Goal: Task Accomplishment & Management: Manage account settings

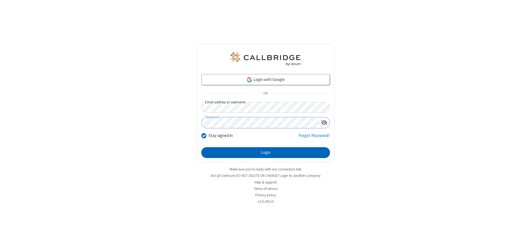
click at [265, 153] on button "Login" at bounding box center [265, 152] width 129 height 11
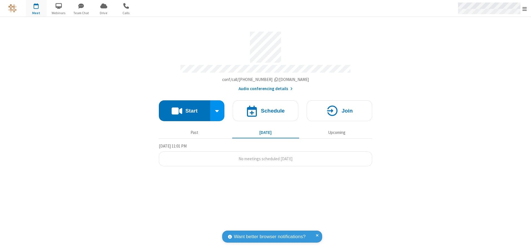
click at [524, 9] on span "Open menu" at bounding box center [524, 9] width 4 height 6
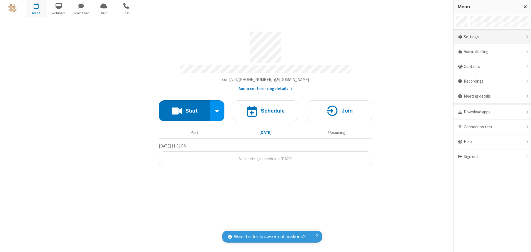
click at [492, 37] on div "Settings" at bounding box center [491, 37] width 77 height 15
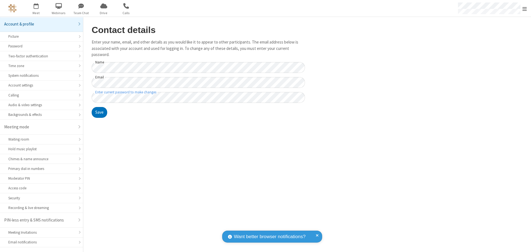
scroll to position [10, 0]
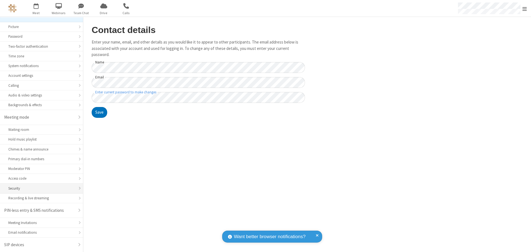
click at [39, 189] on div "Security" at bounding box center [41, 188] width 66 height 5
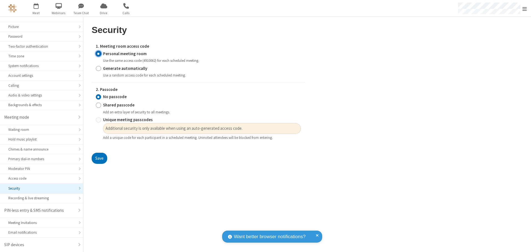
click at [98, 54] on input "Personal meeting room" at bounding box center [98, 54] width 5 height 6
click at [98, 97] on input "No passcode" at bounding box center [98, 97] width 5 height 6
click at [99, 159] on button "Save" at bounding box center [100, 158] width 16 height 11
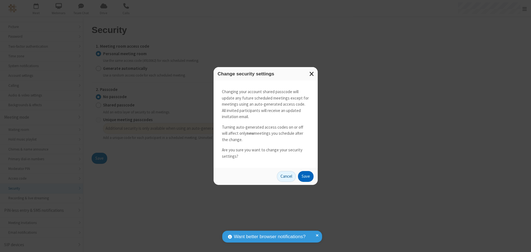
click at [305, 177] on button "Save" at bounding box center [306, 176] width 16 height 11
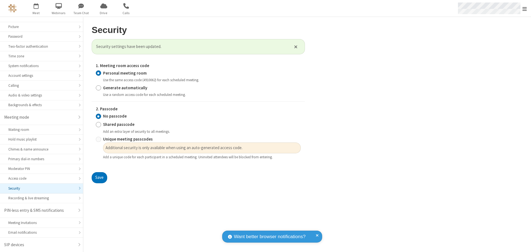
click at [524, 9] on span "Open menu" at bounding box center [524, 9] width 4 height 6
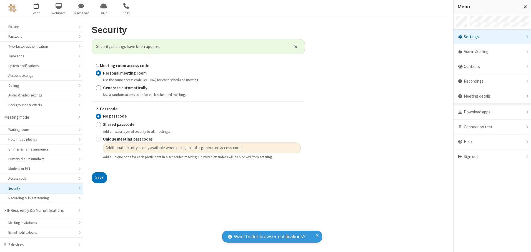
click at [36, 8] on span "button" at bounding box center [36, 5] width 21 height 9
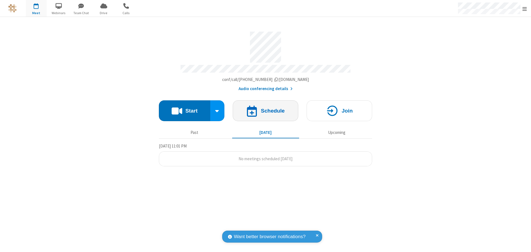
click at [265, 109] on h4 "Schedule" at bounding box center [273, 110] width 24 height 5
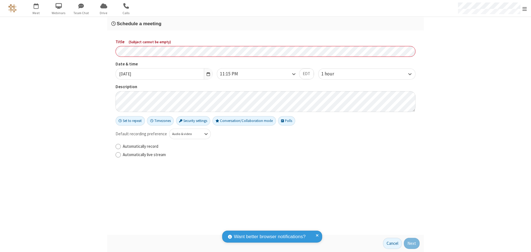
click at [265, 24] on h3 "Schedule a meeting" at bounding box center [265, 23] width 308 height 5
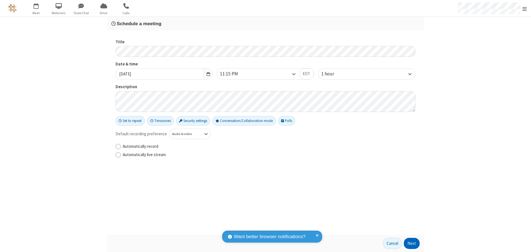
click at [412, 244] on button "Next" at bounding box center [412, 243] width 16 height 11
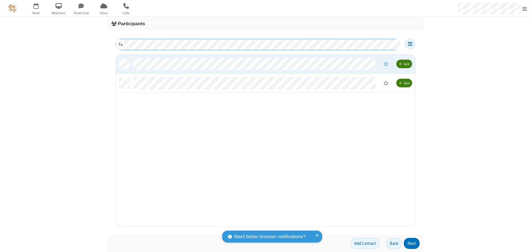
scroll to position [168, 295]
click at [412, 244] on button "Next" at bounding box center [412, 243] width 16 height 11
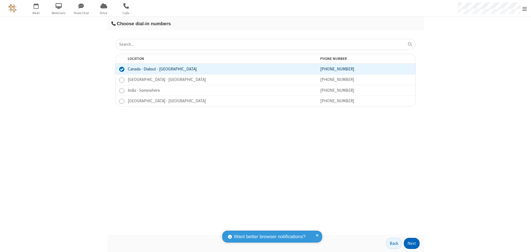
click at [412, 244] on button "Next" at bounding box center [412, 243] width 16 height 11
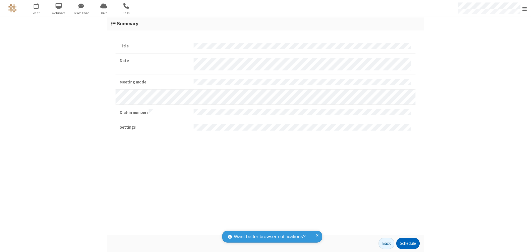
click at [408, 244] on button "Schedule" at bounding box center [407, 243] width 23 height 11
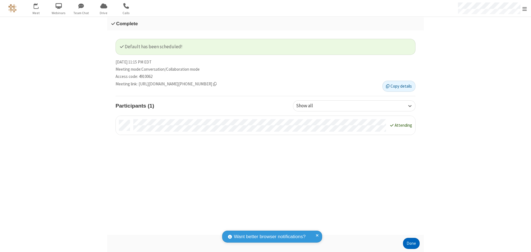
click at [411, 244] on button "Done" at bounding box center [411, 243] width 17 height 11
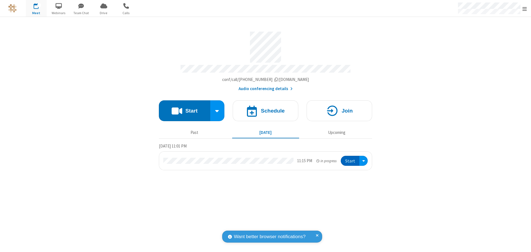
click at [350, 159] on button "Start" at bounding box center [350, 161] width 19 height 10
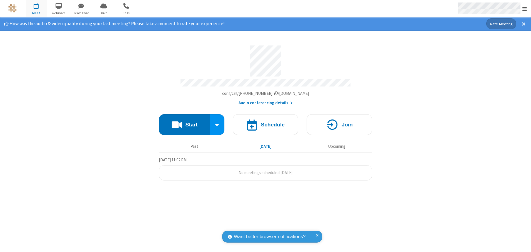
click at [524, 9] on span "Open menu" at bounding box center [524, 9] width 4 height 6
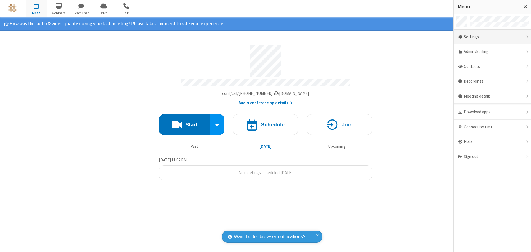
click at [492, 37] on div "Settings" at bounding box center [491, 37] width 77 height 15
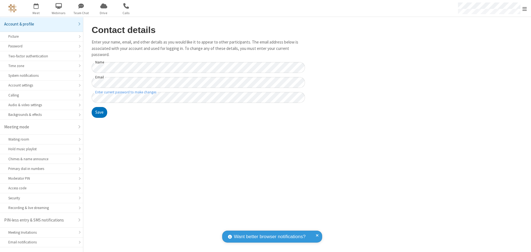
scroll to position [10, 0]
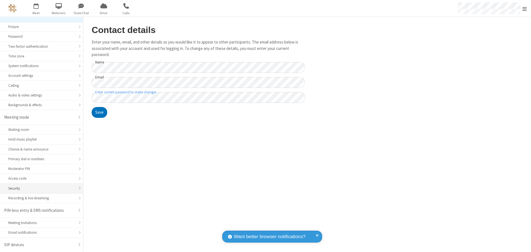
click at [39, 189] on div "Security" at bounding box center [41, 188] width 66 height 5
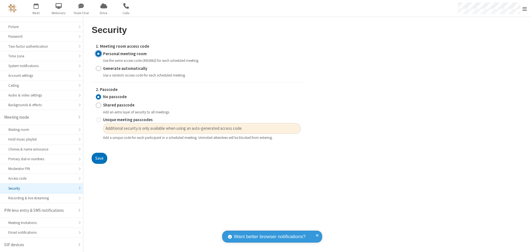
click at [98, 54] on input "Personal meeting room" at bounding box center [98, 54] width 5 height 6
click at [98, 97] on input "No passcode" at bounding box center [98, 97] width 5 height 6
click at [99, 159] on button "Save" at bounding box center [100, 158] width 16 height 11
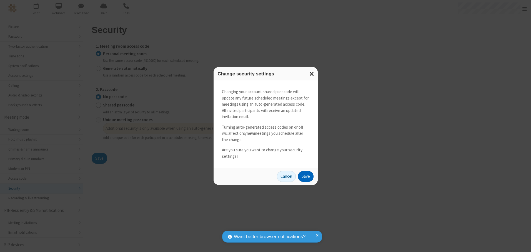
click at [305, 177] on button "Save" at bounding box center [306, 176] width 16 height 11
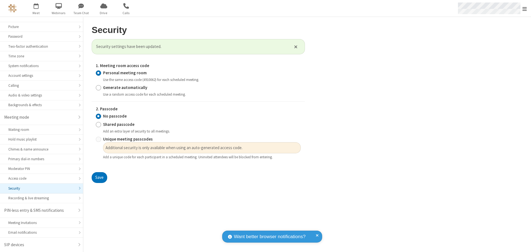
click at [524, 8] on span "Open menu" at bounding box center [524, 9] width 4 height 6
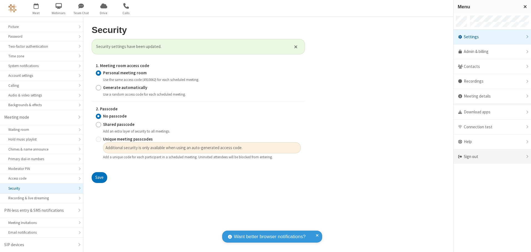
click at [492, 157] on div "Sign out" at bounding box center [491, 157] width 77 height 15
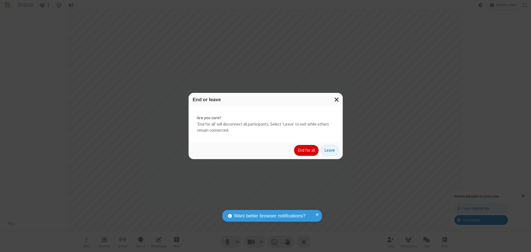
click at [307, 150] on button "End for all" at bounding box center [306, 150] width 24 height 11
